Goal: Find specific page/section: Find specific page/section

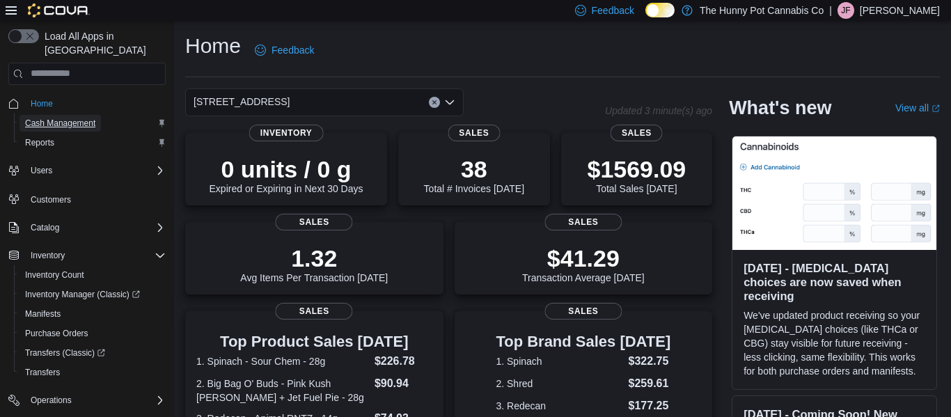
click at [95, 118] on span "Cash Management" at bounding box center [60, 123] width 70 height 11
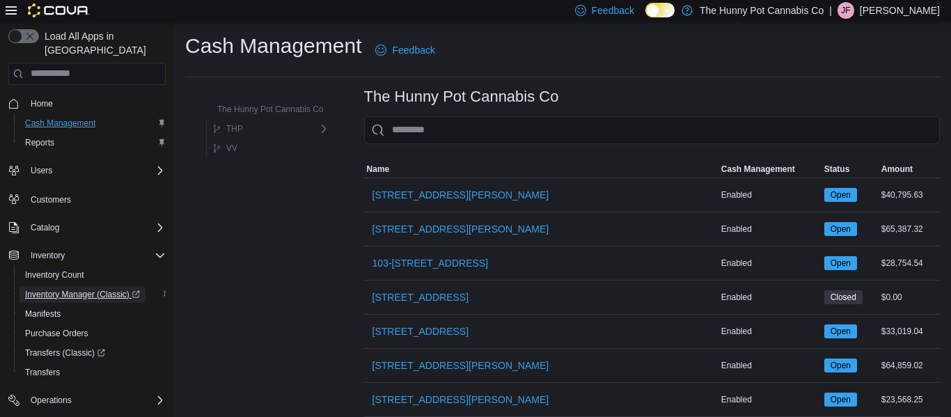
click at [87, 289] on span "Inventory Manager (Classic)" at bounding box center [82, 294] width 115 height 11
click at [60, 95] on span "Home" at bounding box center [95, 103] width 141 height 17
